Goal: Task Accomplishment & Management: Manage account settings

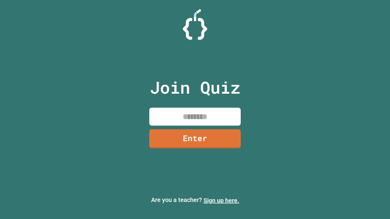
click at [221, 201] on link "Sign up here." at bounding box center [221, 200] width 36 height 7
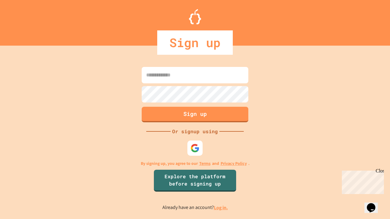
click at [221, 208] on link "Log in." at bounding box center [221, 208] width 14 height 6
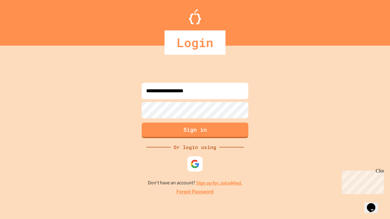
type input "**********"
